Goal: Task Accomplishment & Management: Complete application form

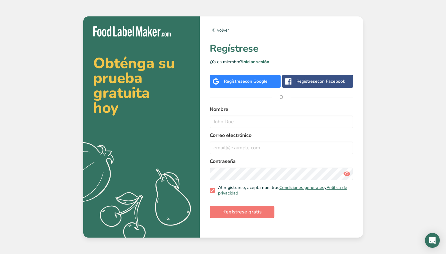
click at [308, 84] on div "Regístrese con Facebook" at bounding box center [320, 81] width 49 height 7
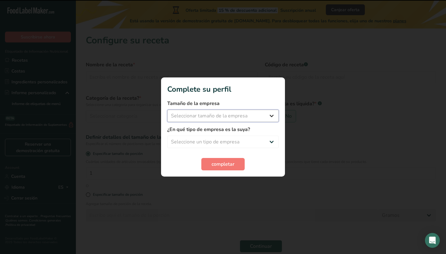
click at [205, 112] on select "Seleccionar tamaño de la empresa Menos de 10 empleados De 10 a 50 empleados De …" at bounding box center [223, 116] width 112 height 12
select select "1"
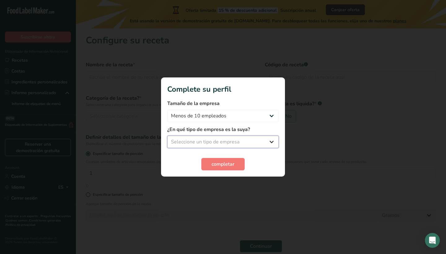
select select "5"
click at [225, 163] on span "completar" at bounding box center [223, 163] width 23 height 7
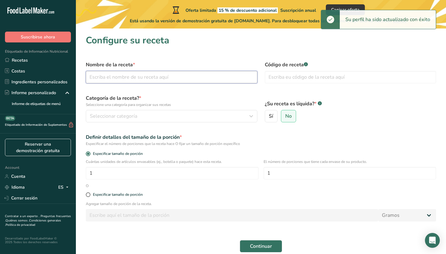
click at [150, 74] on input "text" at bounding box center [172, 77] width 172 height 12
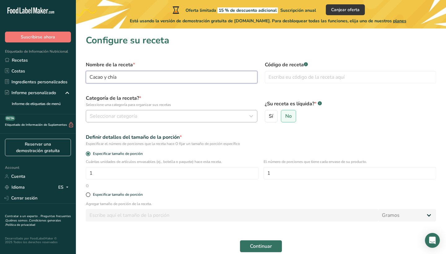
type input "Cacao y chía"
click at [100, 118] on span "Seleccionar categoría" at bounding box center [113, 115] width 47 height 7
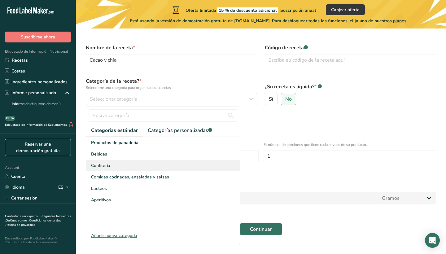
scroll to position [17, 0]
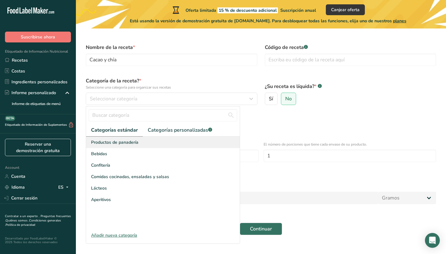
click at [162, 138] on div "Productos de panadería" at bounding box center [163, 142] width 154 height 11
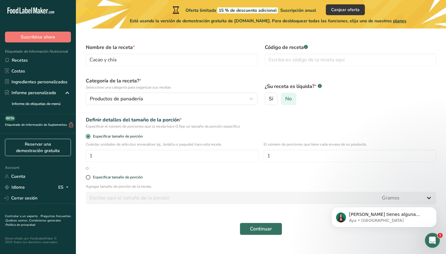
scroll to position [0, 0]
click at [294, 60] on input "text" at bounding box center [351, 60] width 172 height 12
type input "cic"
drag, startPoint x: 274, startPoint y: 86, endPoint x: 105, endPoint y: 156, distance: 182.9
click at [105, 156] on input "1" at bounding box center [172, 156] width 173 height 12
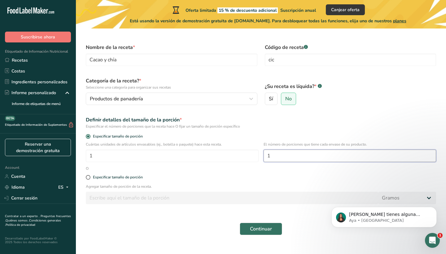
click at [274, 153] on input "1" at bounding box center [350, 156] width 173 height 12
type input "4"
click at [133, 177] on div "Especificar tamaño de porción" at bounding box center [118, 177] width 50 height 5
click at [90, 177] on input "Especificar tamaño de porción" at bounding box center [88, 177] width 4 height 4
radio input "true"
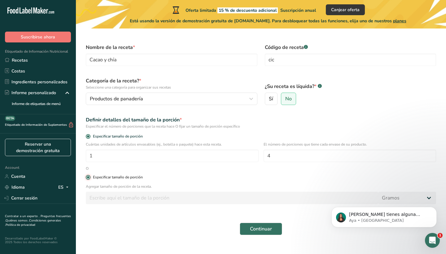
radio input "false"
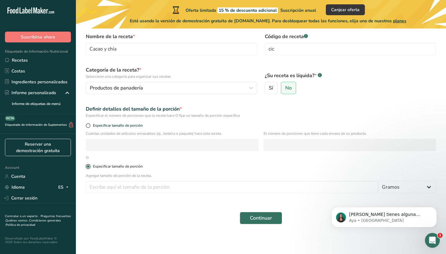
scroll to position [28, 0]
click at [127, 126] on span "Especificar tamaño de porción" at bounding box center [116, 125] width 52 height 5
click at [90, 126] on input "Especificar tamaño de porción" at bounding box center [88, 126] width 4 height 4
radio input "true"
radio input "false"
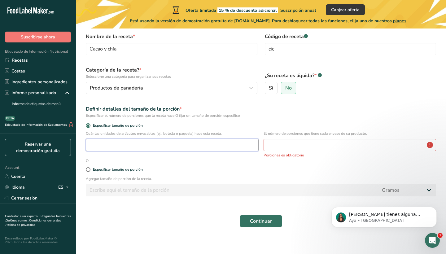
click at [204, 147] on input "number" at bounding box center [172, 145] width 173 height 12
type input "1"
click at [270, 146] on input "number" at bounding box center [350, 145] width 173 height 12
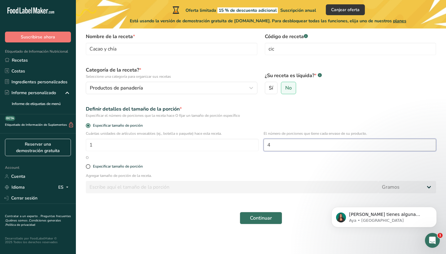
type input "4"
click at [105, 170] on div "Especificar tamaño de porción" at bounding box center [261, 166] width 358 height 12
click at [103, 166] on div "Especificar tamaño de porción" at bounding box center [118, 166] width 50 height 5
click at [90, 166] on input "Especificar tamaño de porción" at bounding box center [88, 166] width 4 height 4
radio input "true"
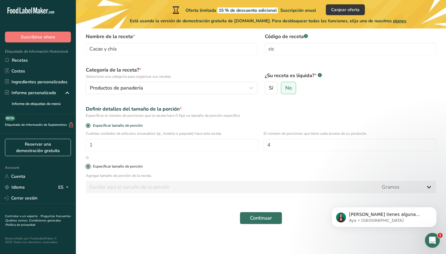
radio input "false"
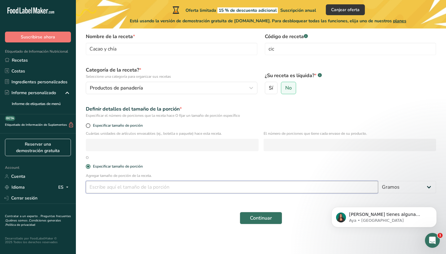
click at [107, 187] on input "number" at bounding box center [232, 187] width 292 height 12
type input "100"
click at [251, 220] on span "Continuar" at bounding box center [261, 217] width 22 height 7
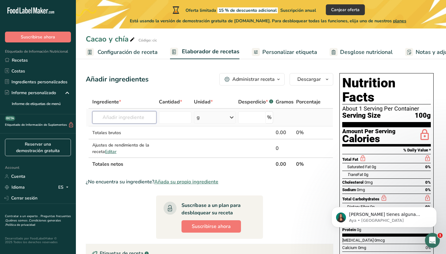
click at [120, 118] on input "text" at bounding box center [124, 117] width 64 height 12
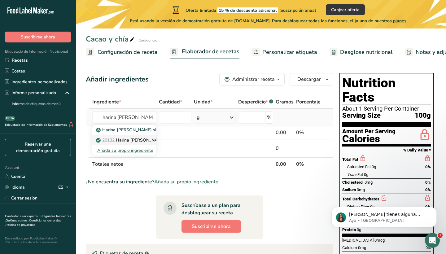
click at [125, 141] on p "20132 Harina [PERSON_NAME], parcialmente desgranada" at bounding box center [157, 140] width 121 height 7
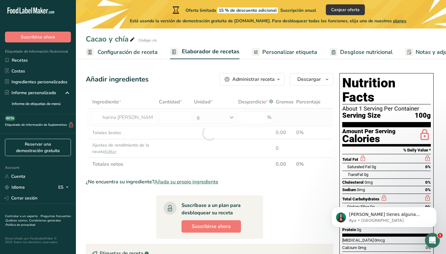
type input "Oat flour, partially debranned"
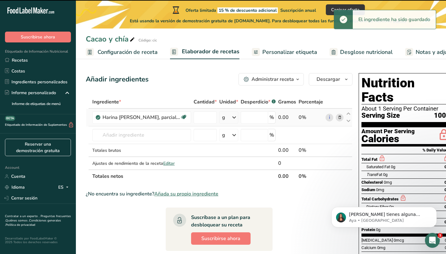
type input "0"
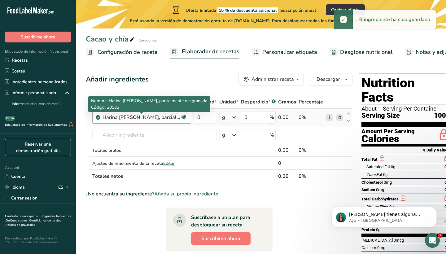
click at [147, 117] on div "Harina [PERSON_NAME], parcialmente desgranada" at bounding box center [141, 117] width 77 height 7
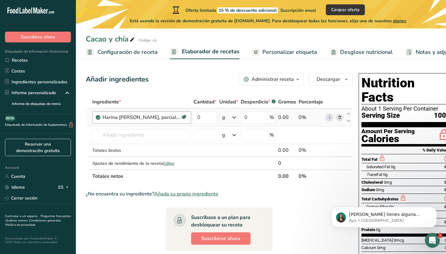
click at [147, 117] on div "Harina [PERSON_NAME], parcialmente desgranada" at bounding box center [141, 117] width 77 height 7
click at [119, 121] on div "Harina [PERSON_NAME], parcialmente desgranada Libre de lácteos [GEOGRAPHIC_DATA…" at bounding box center [141, 117] width 99 height 12
click at [339, 118] on icon at bounding box center [340, 117] width 4 height 7
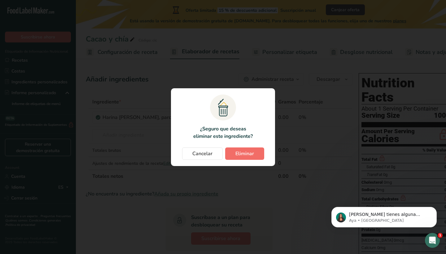
click at [246, 155] on span "Eliminar" at bounding box center [244, 153] width 19 height 7
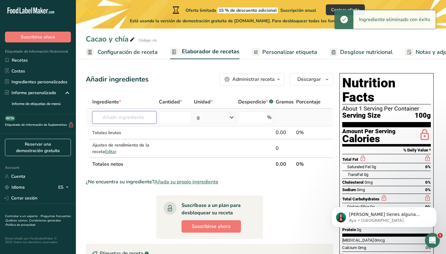
click at [106, 119] on input "text" at bounding box center [124, 117] width 64 height 12
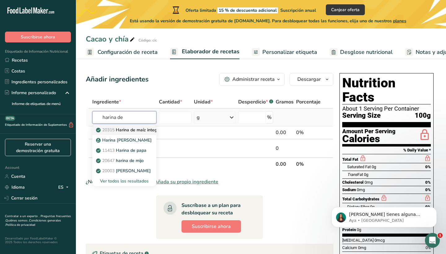
type input "harina de"
drag, startPoint x: 115, startPoint y: 131, endPoint x: 122, endPoint y: 114, distance: 19.3
click at [122, 114] on div "20315 Harina de maíz integral, azul (harina de maíz morado) [PERSON_NAME] 11413…" at bounding box center [124, 117] width 64 height 12
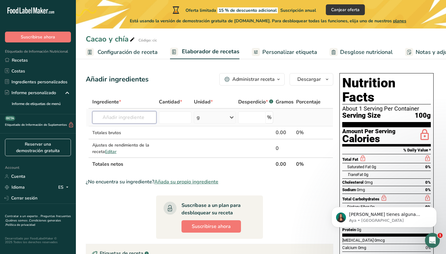
click at [122, 114] on input "text" at bounding box center [124, 117] width 64 height 12
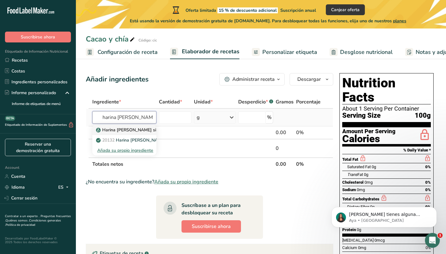
type input "harina [PERSON_NAME]"
click at [126, 130] on p "Harina [PERSON_NAME] sin gluten" at bounding box center [134, 130] width 75 height 7
type input "Gluten free Oat Flour"
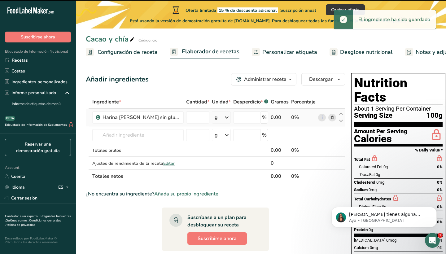
type input "0"
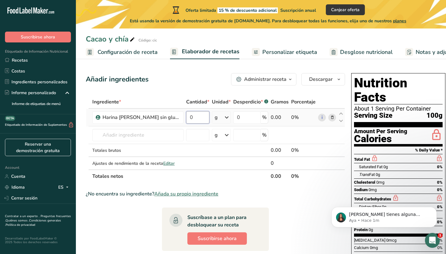
click at [186, 116] on input "0" at bounding box center [197, 117] width 23 height 12
type input "138"
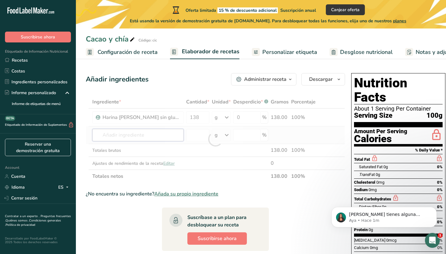
click at [129, 135] on div "Ingrediente * Cantidad * Unidad * Desperdicio * .a-a{fill:#347362;}.b-a{fill:#f…" at bounding box center [215, 138] width 259 height 87
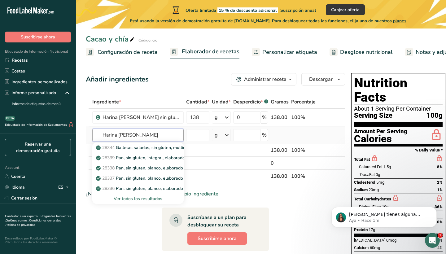
type input "Harina de arroz"
